Goal: Task Accomplishment & Management: Manage account settings

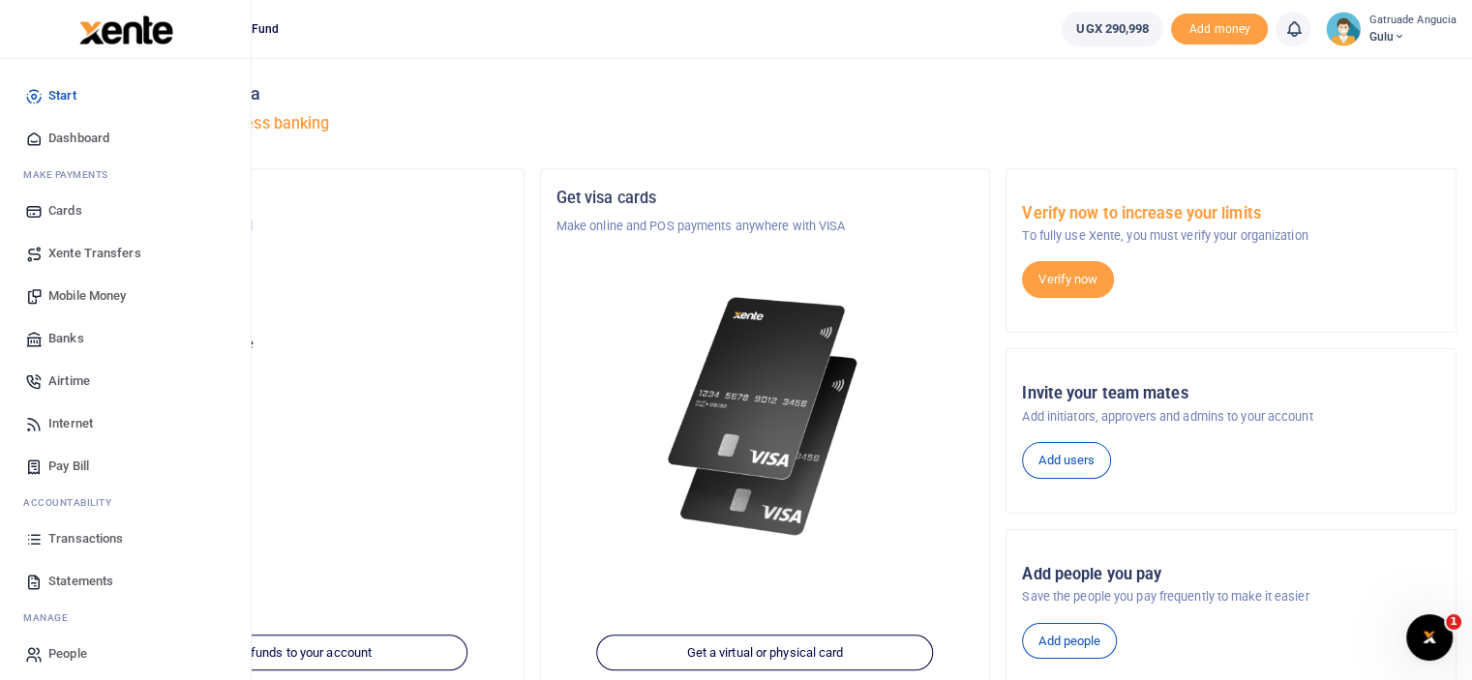
click at [89, 541] on span "Transactions" at bounding box center [85, 538] width 75 height 19
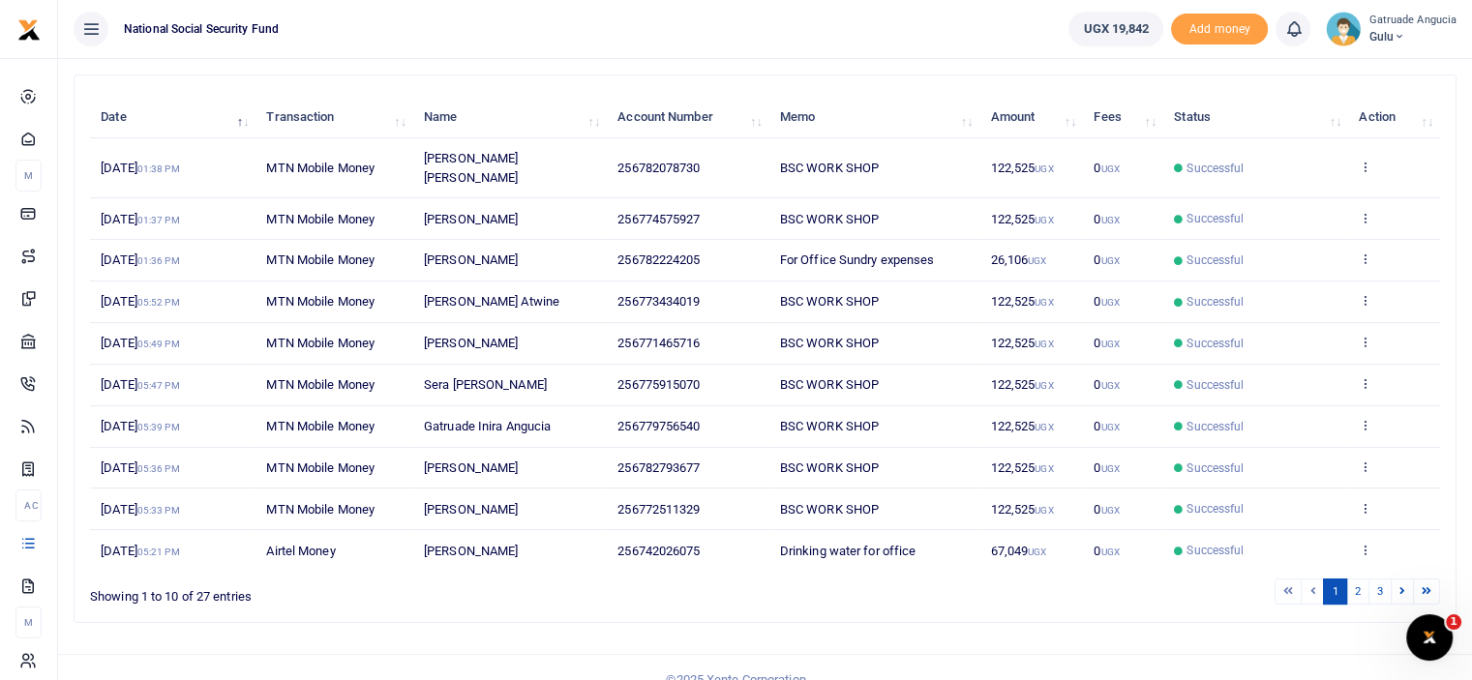
scroll to position [206, 0]
click at [1359, 577] on link "2" at bounding box center [1357, 590] width 23 height 26
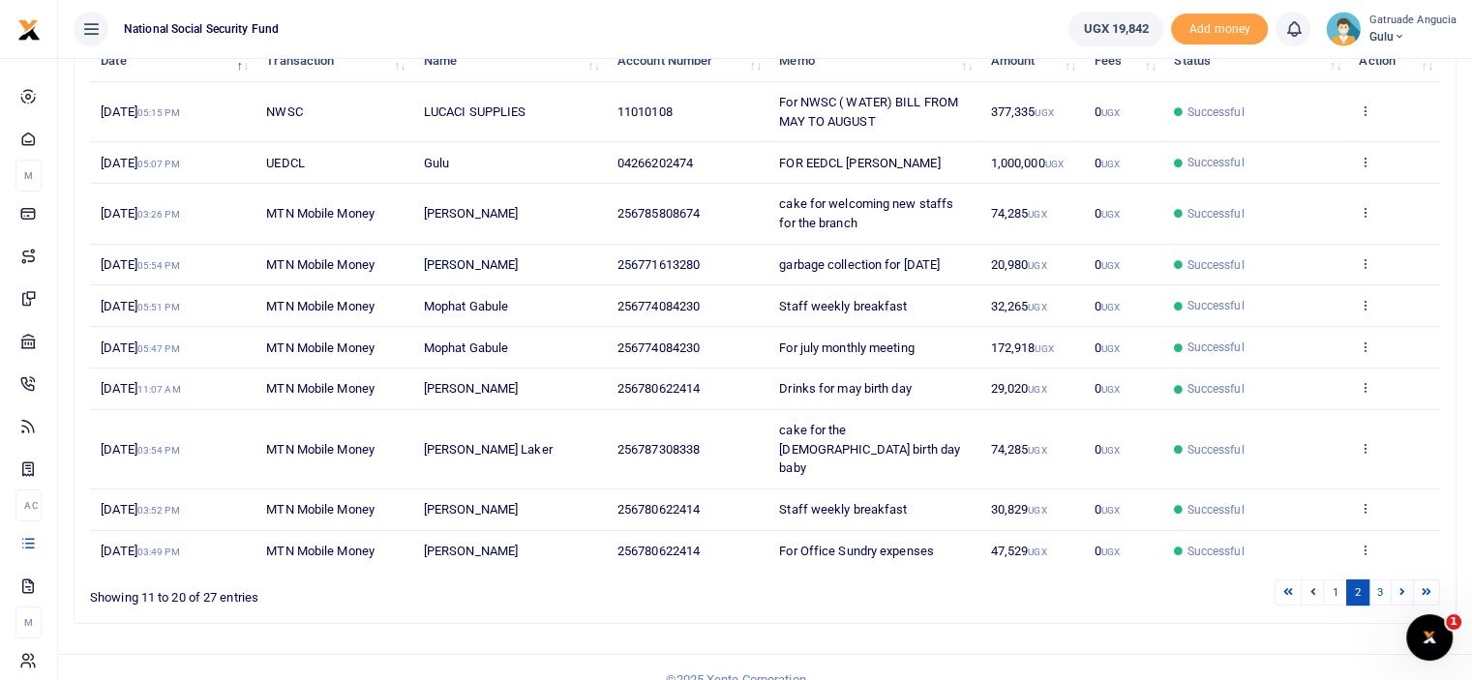
scroll to position [263, 0]
